Goal: Information Seeking & Learning: Learn about a topic

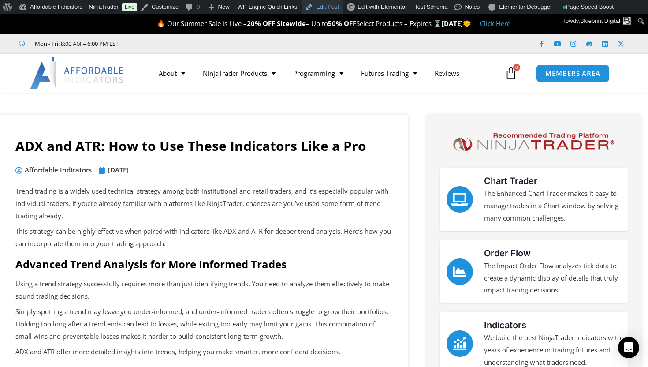
click at [318, 12] on link "Edit Post" at bounding box center [322, 7] width 41 height 14
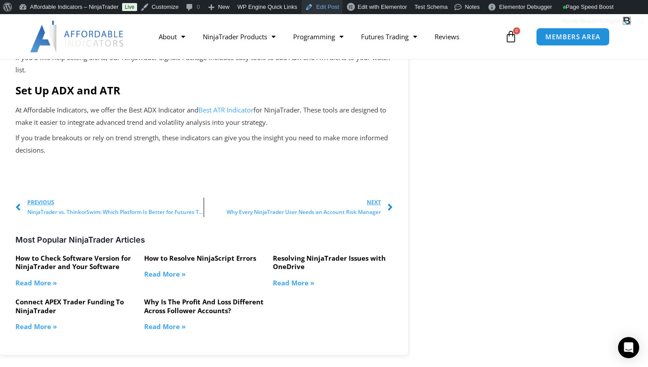
scroll to position [1290, 0]
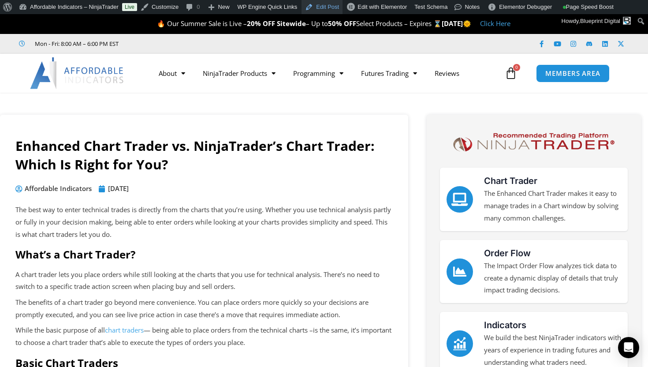
click at [334, 7] on link "Edit Post" at bounding box center [322, 7] width 41 height 14
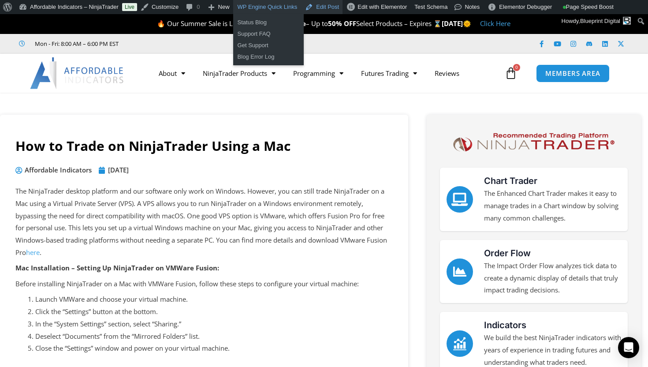
click at [332, 6] on link "Edit Post" at bounding box center [322, 7] width 41 height 14
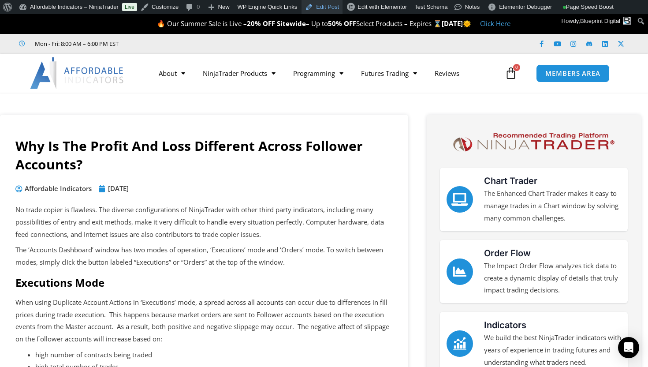
click at [329, 6] on link "Edit Post" at bounding box center [322, 7] width 41 height 14
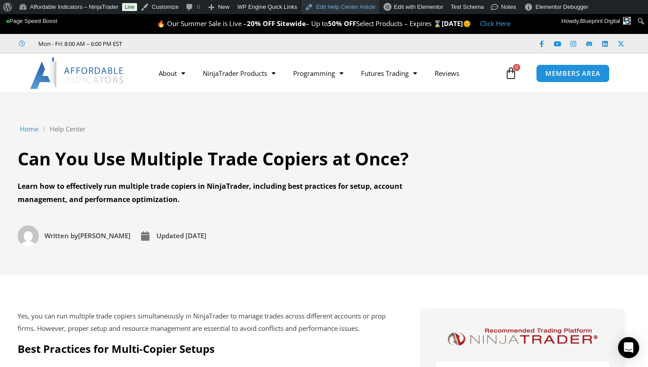
click at [354, 8] on link "Edit Help Center Article" at bounding box center [340, 7] width 77 height 14
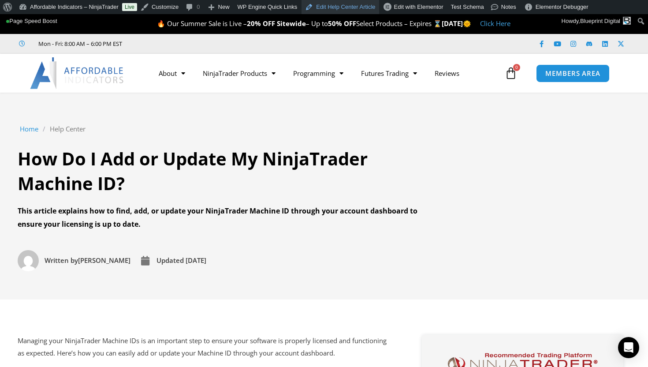
click at [331, 10] on link "Edit Help Center Article" at bounding box center [340, 7] width 77 height 14
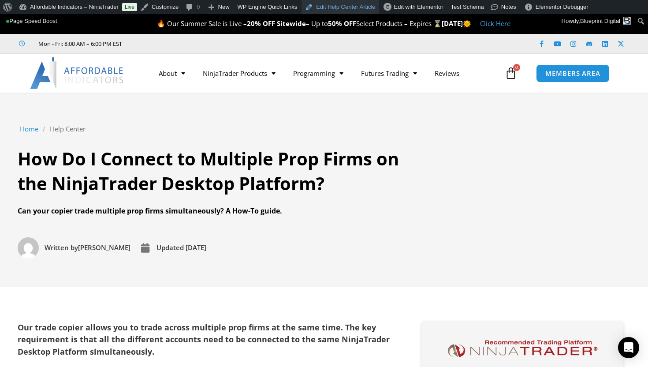
click at [331, 5] on link "Edit Help Center Article" at bounding box center [340, 7] width 77 height 14
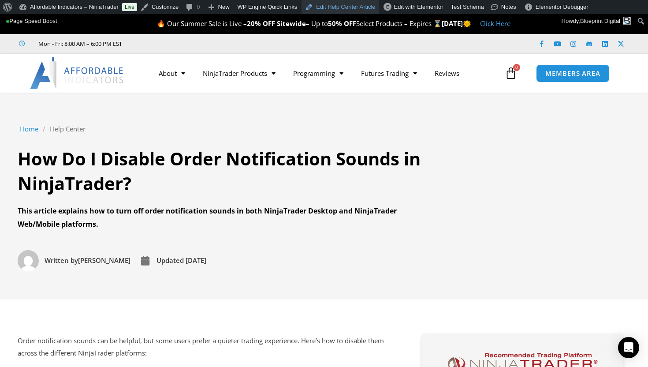
click at [351, 12] on link "Edit Help Center Article" at bounding box center [340, 7] width 77 height 14
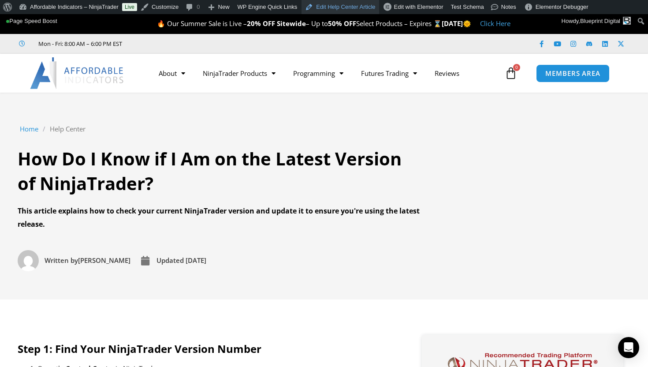
click at [344, 3] on link "Edit Help Center Article" at bounding box center [340, 7] width 77 height 14
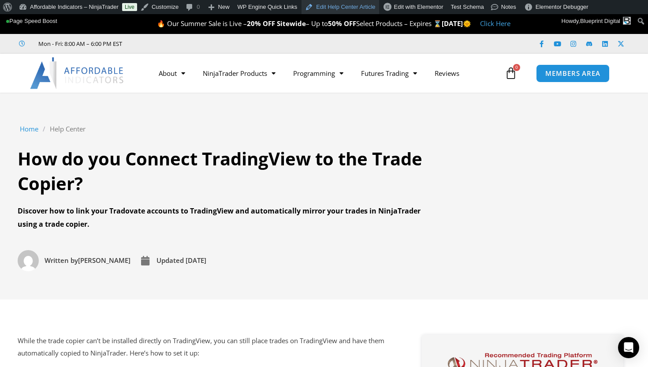
click at [349, 11] on link "Edit Help Center Article" at bounding box center [340, 7] width 77 height 14
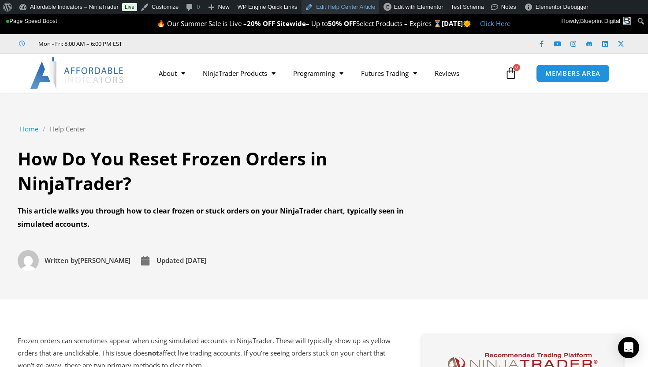
click at [347, 7] on link "Edit Help Center Article" at bounding box center [340, 7] width 77 height 14
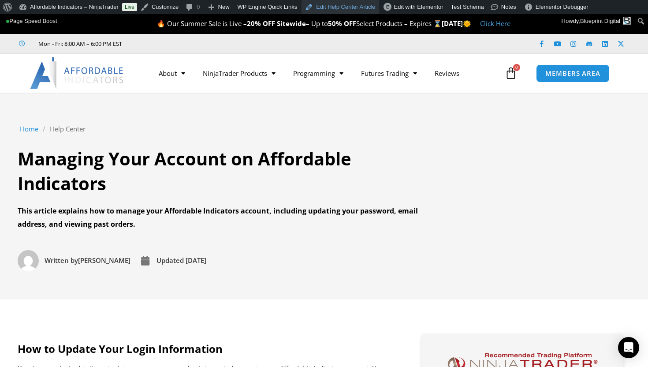
click at [348, 6] on link "Edit Help Center Article" at bounding box center [340, 7] width 77 height 14
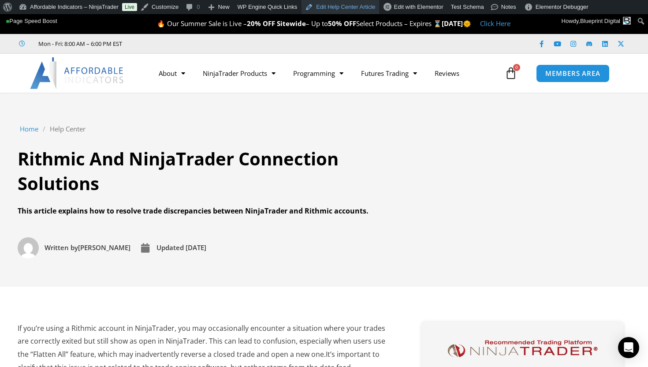
click at [343, 11] on link "Edit Help Center Article" at bounding box center [340, 7] width 77 height 14
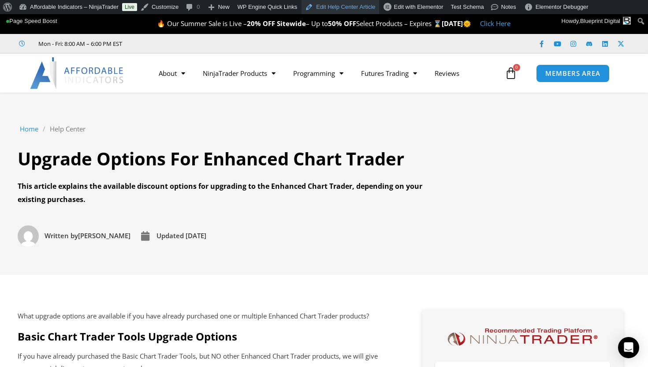
click at [343, 4] on link "Edit Help Center Article" at bounding box center [340, 7] width 77 height 14
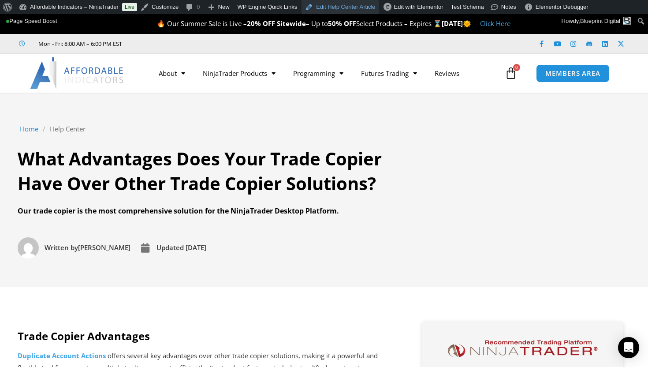
click at [345, 7] on link "Edit Help Center Article" at bounding box center [340, 7] width 77 height 14
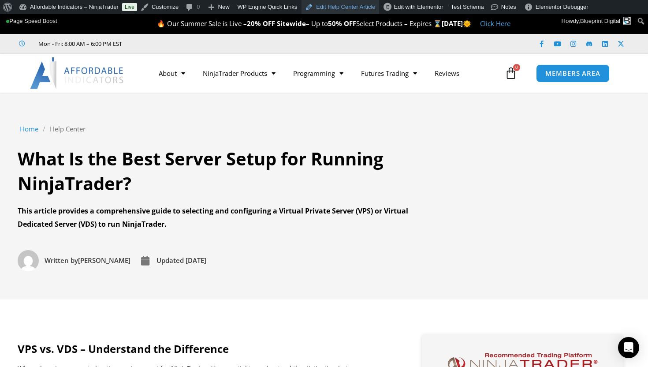
click at [345, 9] on link "Edit Help Center Article" at bounding box center [340, 7] width 77 height 14
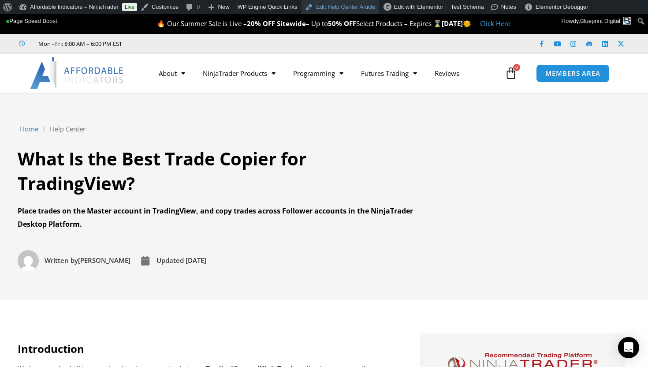
click at [344, 5] on link "Edit Help Center Article" at bounding box center [340, 7] width 77 height 14
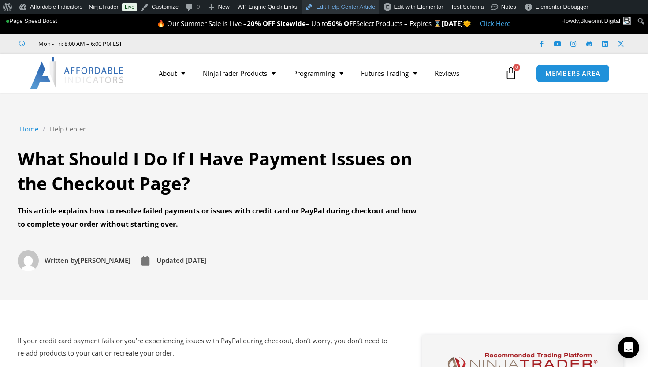
click at [335, 4] on link "Edit Help Center Article" at bounding box center [340, 7] width 77 height 14
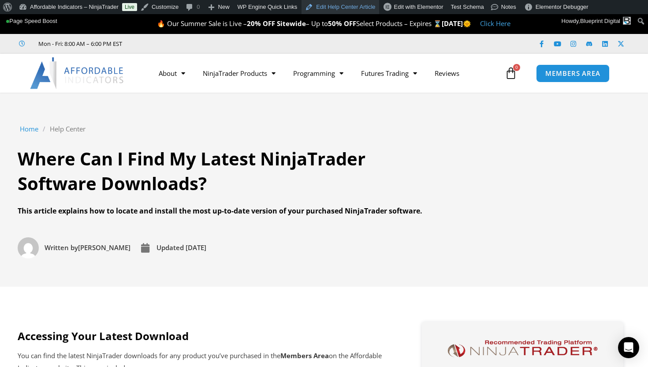
click at [336, 7] on link "Edit Help Center Article" at bounding box center [340, 7] width 77 height 14
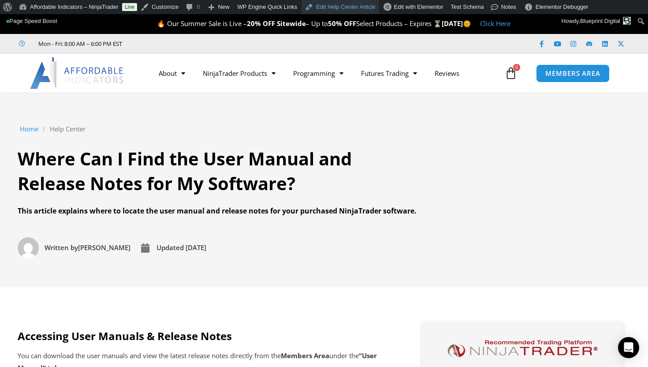
click at [348, 7] on link "Edit Help Center Article" at bounding box center [340, 7] width 77 height 14
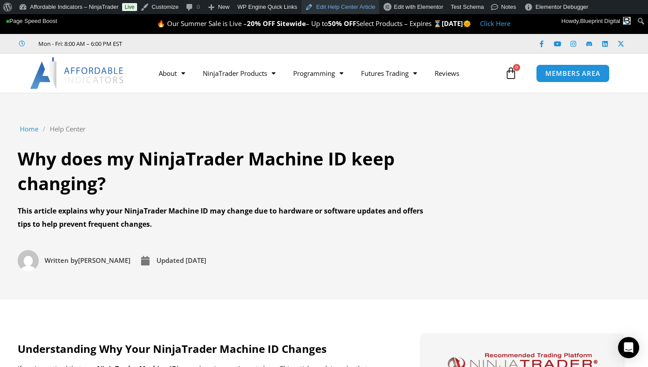
click at [355, 7] on link "Edit Help Center Article" at bounding box center [340, 7] width 77 height 14
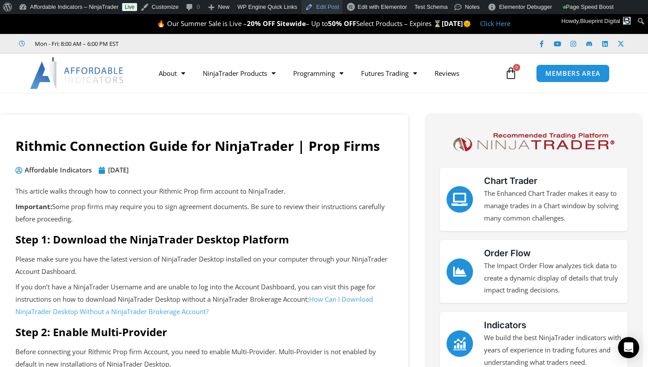
click at [333, 6] on link "Edit Post" at bounding box center [322, 7] width 41 height 14
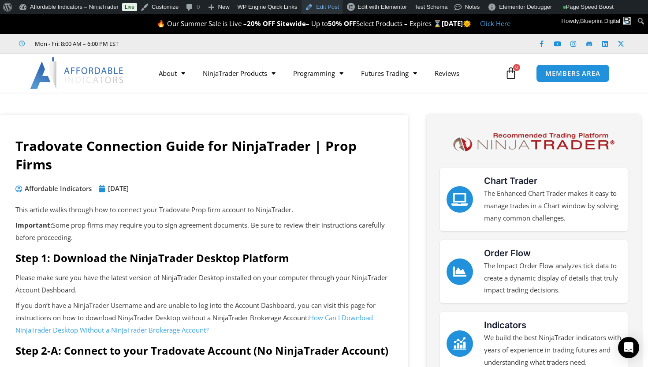
click at [336, 9] on link "Edit Post" at bounding box center [322, 7] width 41 height 14
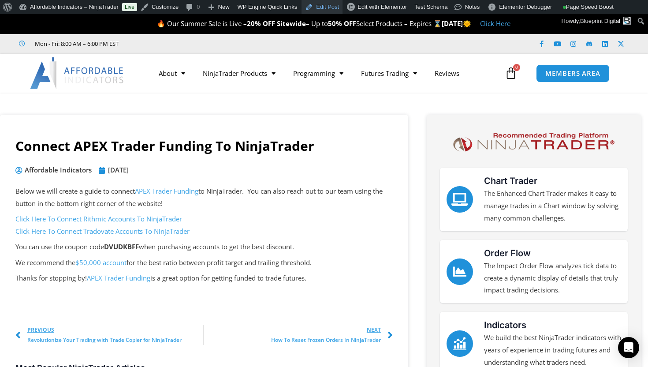
click at [339, 6] on link "Edit Post" at bounding box center [322, 7] width 41 height 14
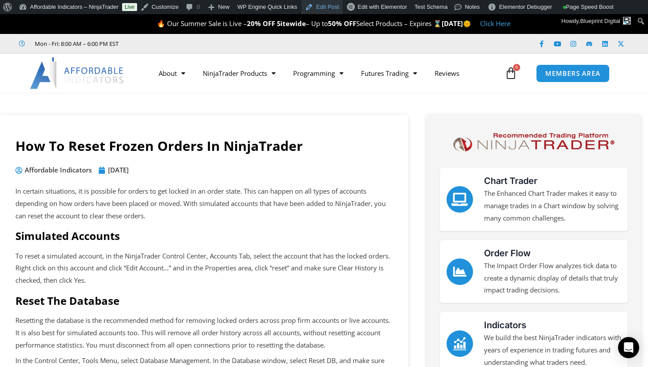
click at [328, 6] on link "Edit Post" at bounding box center [322, 7] width 41 height 14
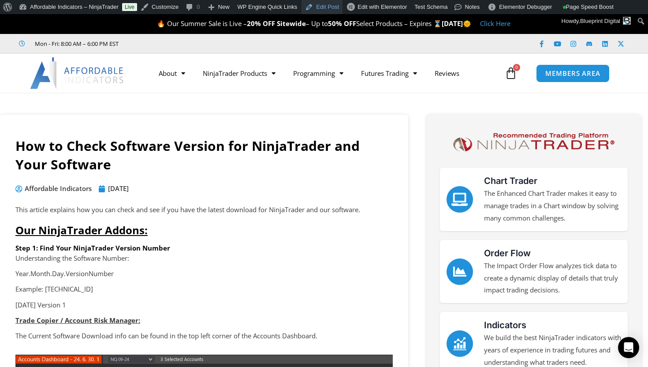
click at [328, 9] on link "Edit Post" at bounding box center [322, 7] width 41 height 14
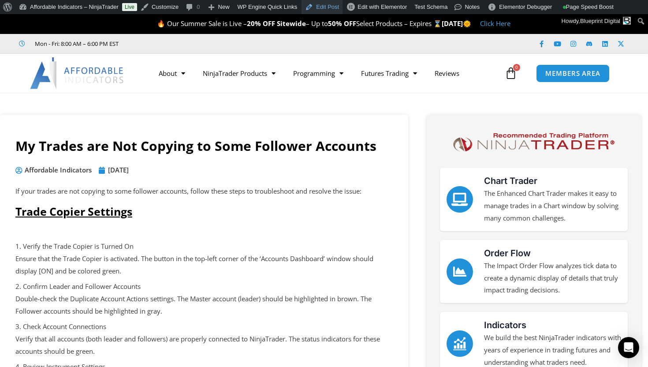
click at [320, 7] on link "Edit Post" at bounding box center [322, 7] width 41 height 14
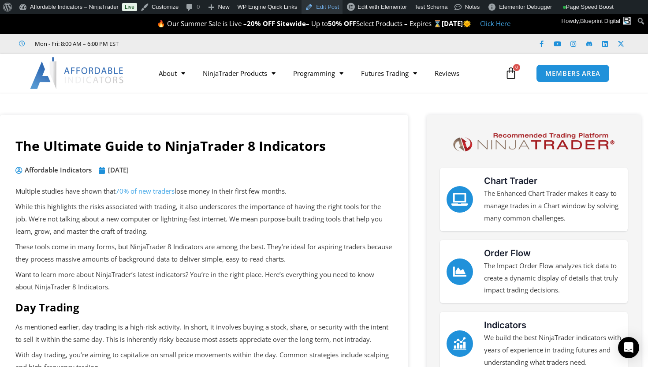
click at [334, 11] on link "Edit Post" at bounding box center [322, 7] width 41 height 14
click at [165, 190] on link "70% of new traders" at bounding box center [145, 191] width 59 height 9
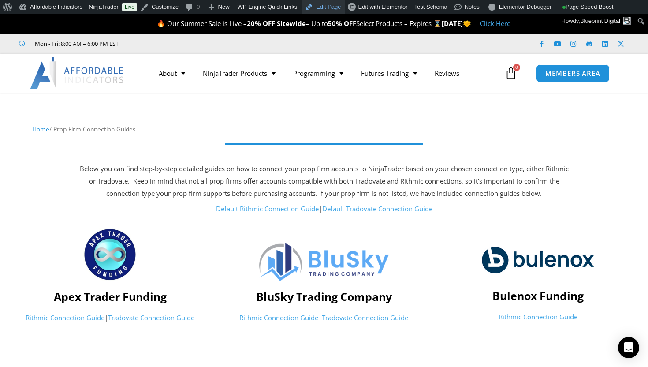
click at [333, 9] on link "Edit Page" at bounding box center [323, 7] width 43 height 14
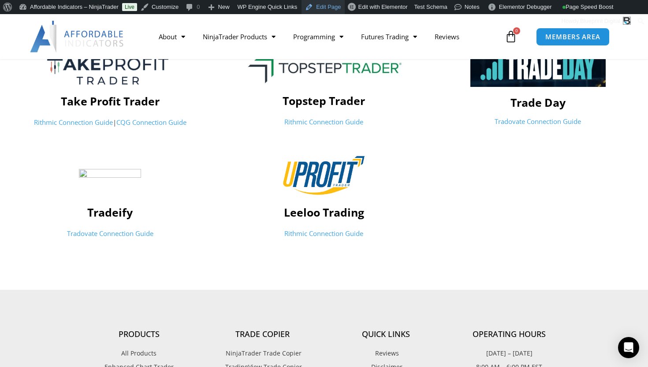
scroll to position [508, 0]
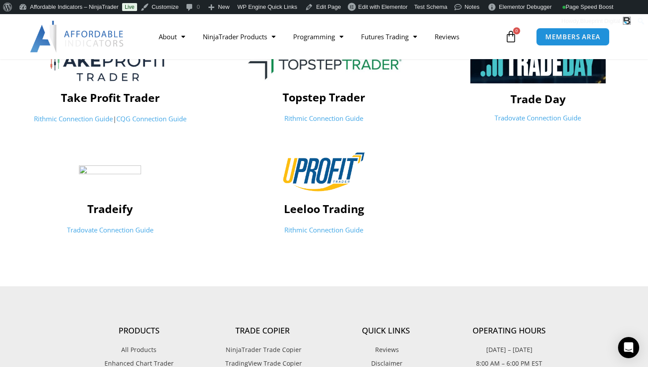
click at [334, 234] on link "Rithmic Connection Guide" at bounding box center [323, 229] width 79 height 9
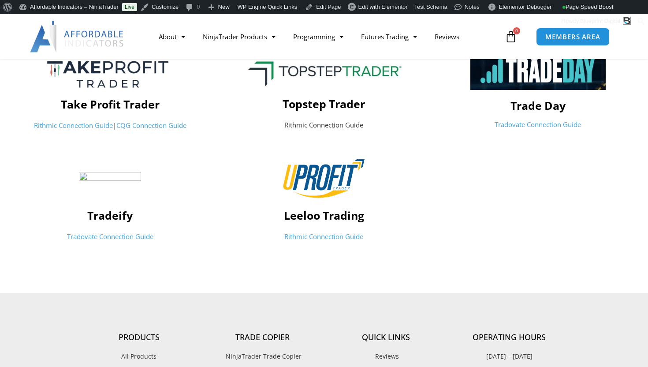
scroll to position [508, 0]
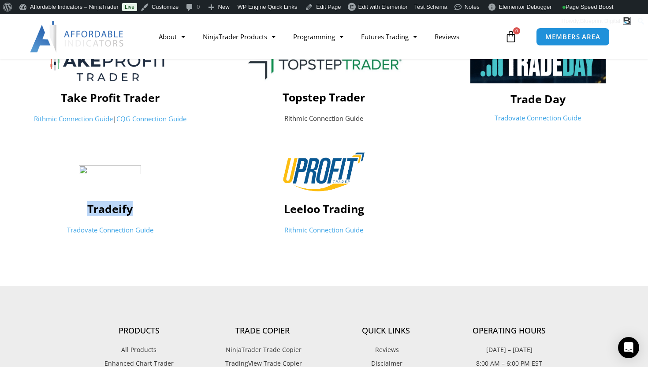
drag, startPoint x: 84, startPoint y: 210, endPoint x: 146, endPoint y: 212, distance: 62.6
click at [146, 212] on h4 "Tradeify" at bounding box center [109, 208] width 205 height 13
copy h4 "Tradeify"
click at [133, 230] on link "Tradovate Connection Guide" at bounding box center [110, 229] width 86 height 9
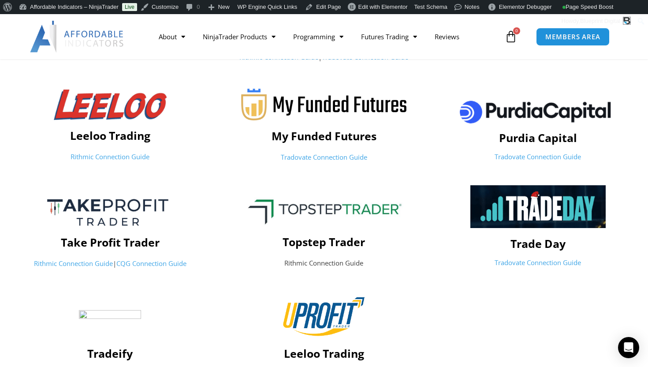
scroll to position [475, 0]
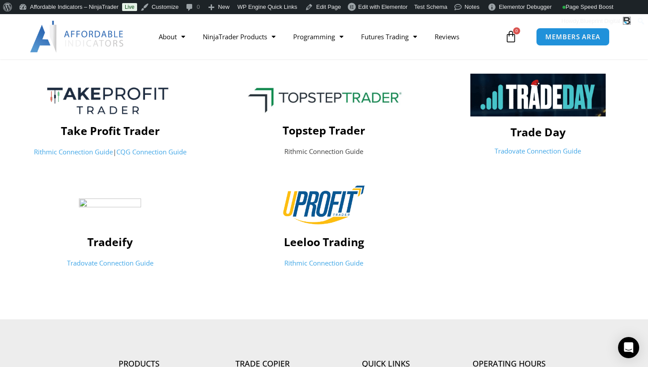
click at [314, 266] on link "Rithmic Connection Guide" at bounding box center [323, 262] width 79 height 9
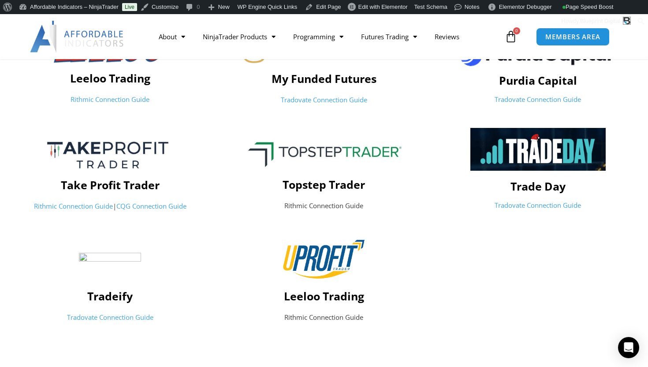
scroll to position [495, 0]
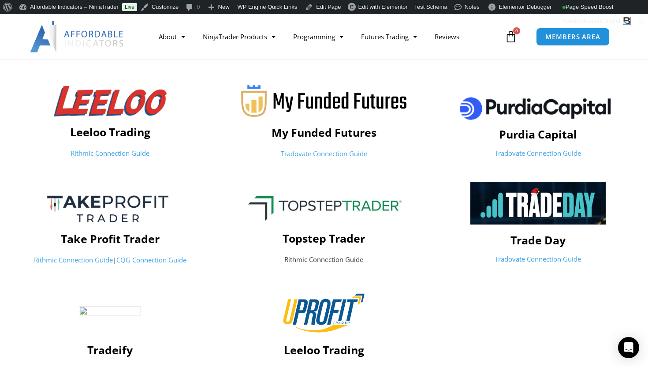
scroll to position [417, 0]
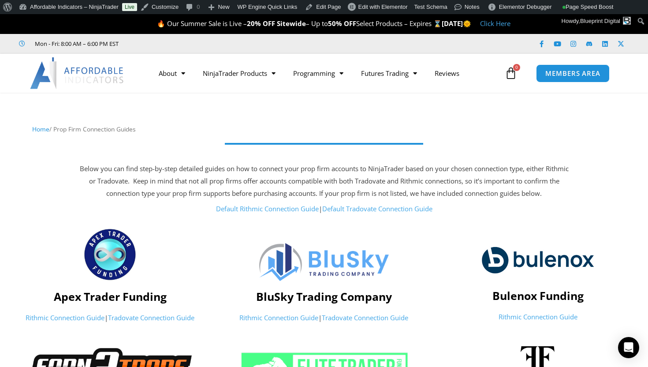
click at [92, 72] on img at bounding box center [77, 73] width 95 height 32
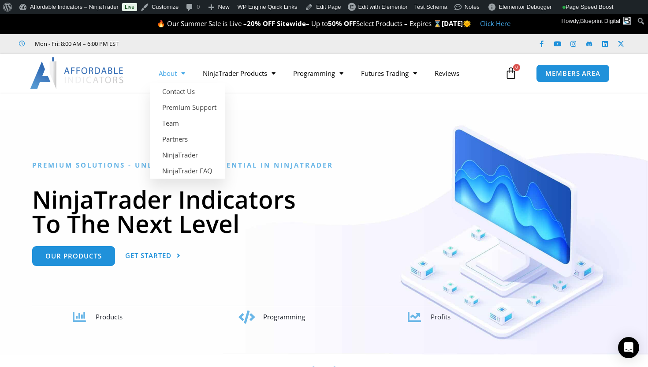
click at [168, 75] on link "About" at bounding box center [172, 73] width 44 height 20
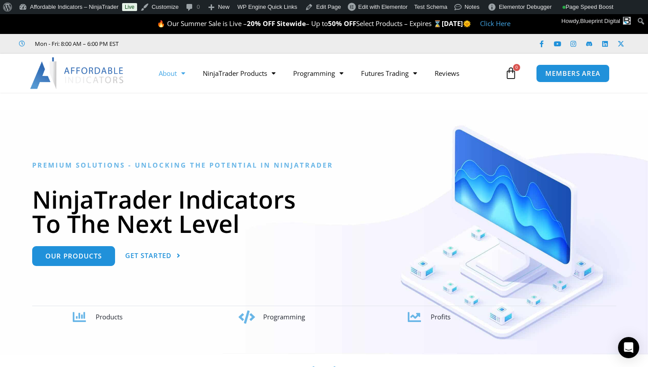
click at [169, 78] on link "About" at bounding box center [172, 73] width 44 height 20
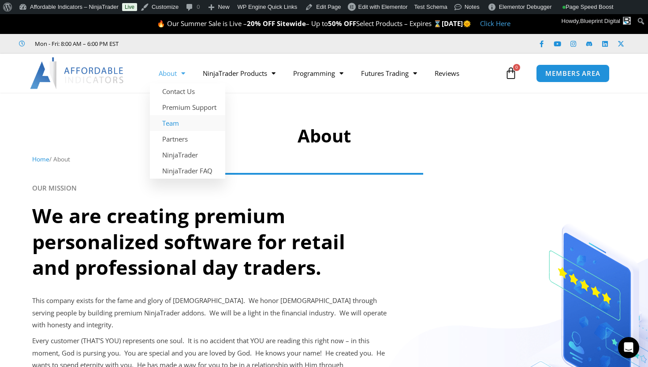
click at [171, 119] on link "Team" at bounding box center [187, 123] width 75 height 16
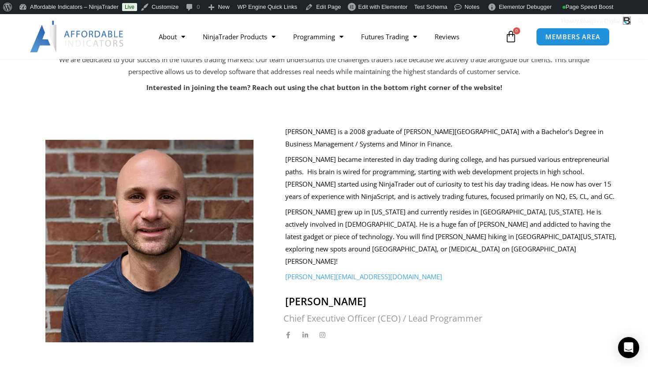
scroll to position [38, 0]
